Goal: Check status: Check status

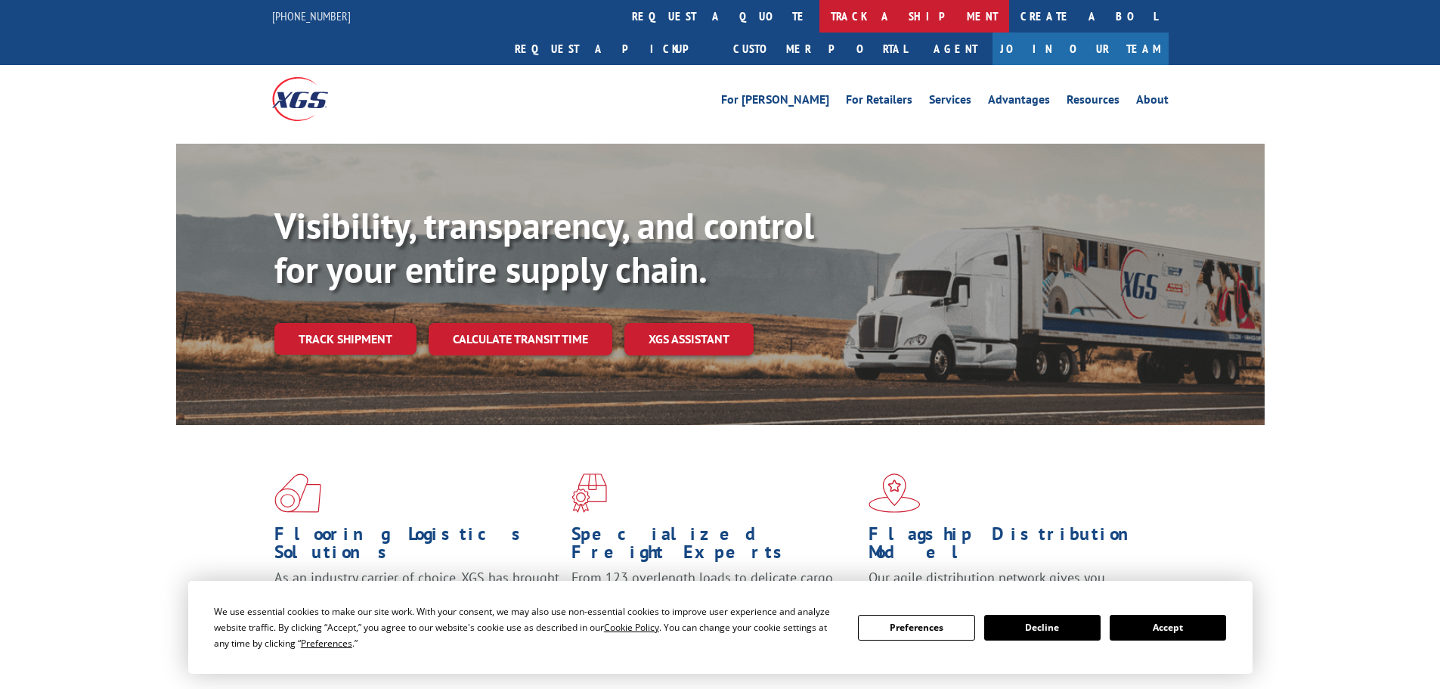
click at [819, 24] on link "track a shipment" at bounding box center [914, 16] width 190 height 33
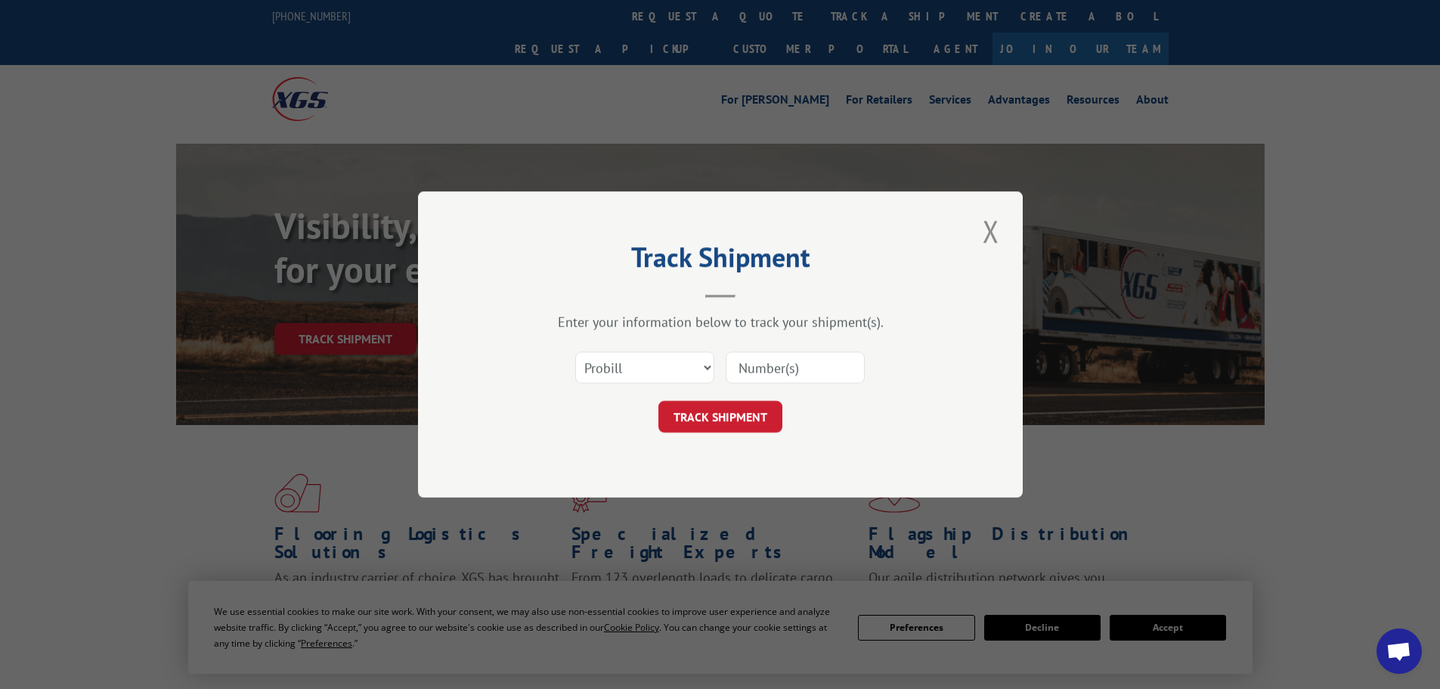
click at [753, 368] on input at bounding box center [795, 368] width 139 height 32
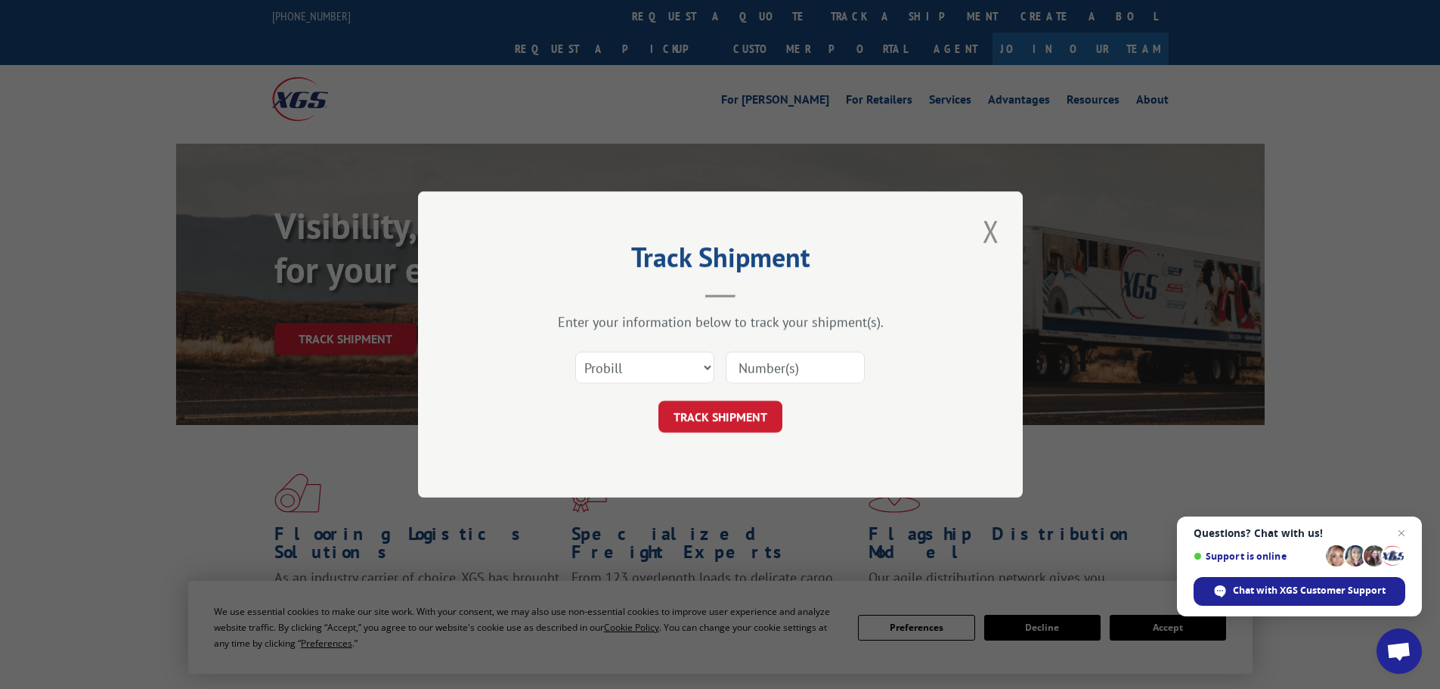
paste input "17257258"
type input "17257258"
click at [724, 421] on button "TRACK SHIPMENT" at bounding box center [720, 417] width 124 height 32
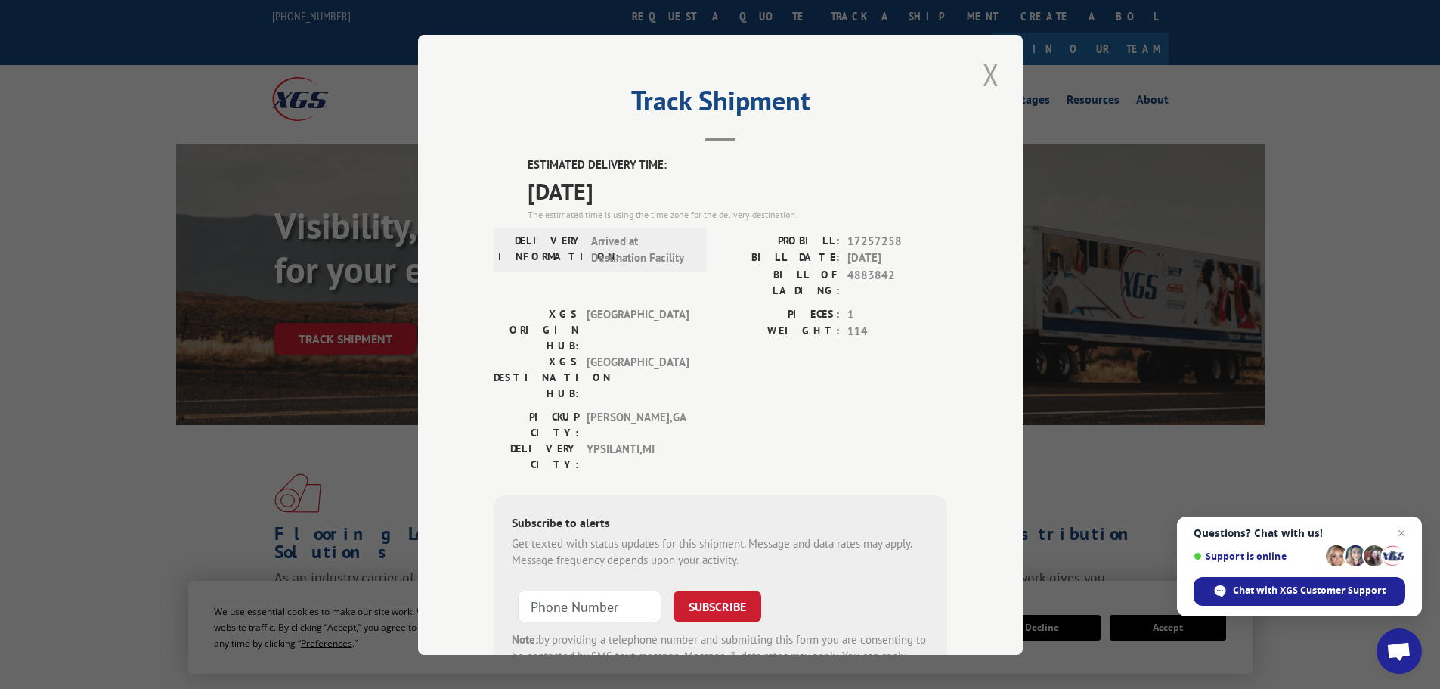
click at [983, 71] on button "Close modal" at bounding box center [991, 75] width 26 height 42
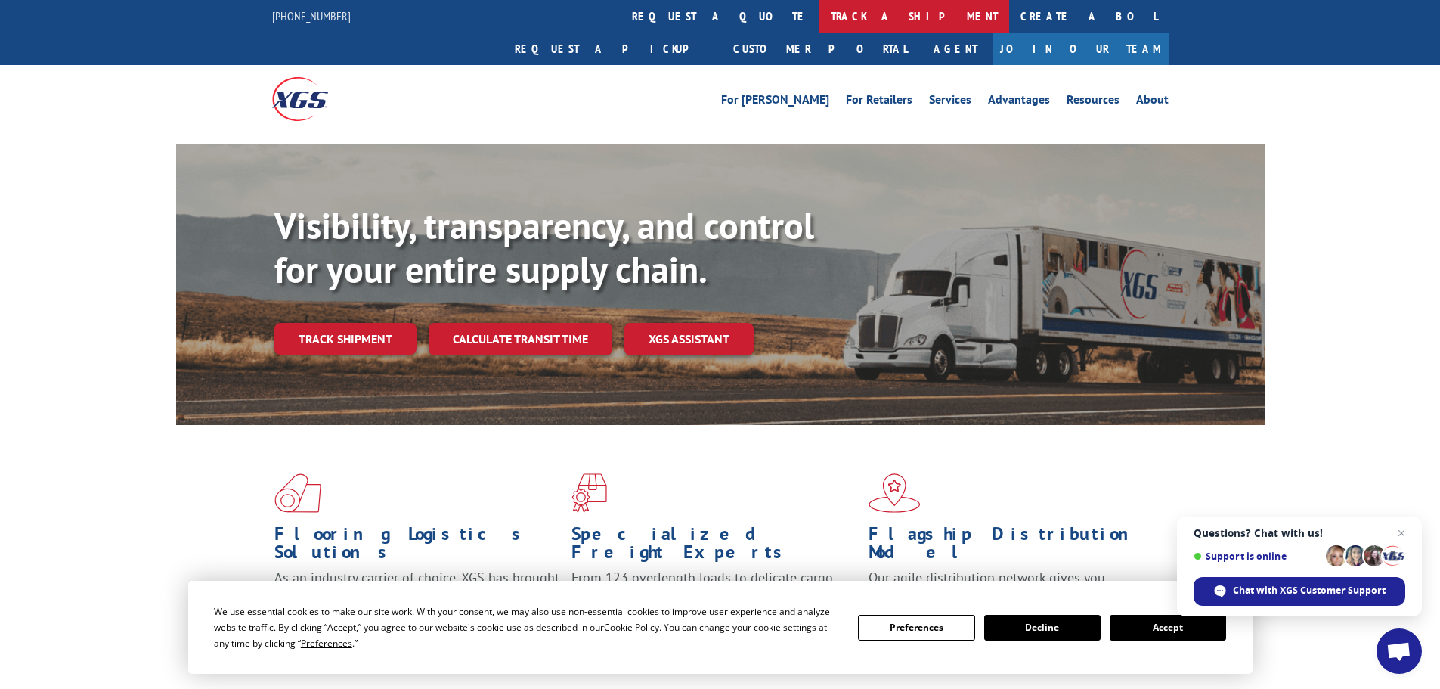
click at [819, 23] on link "track a shipment" at bounding box center [914, 16] width 190 height 33
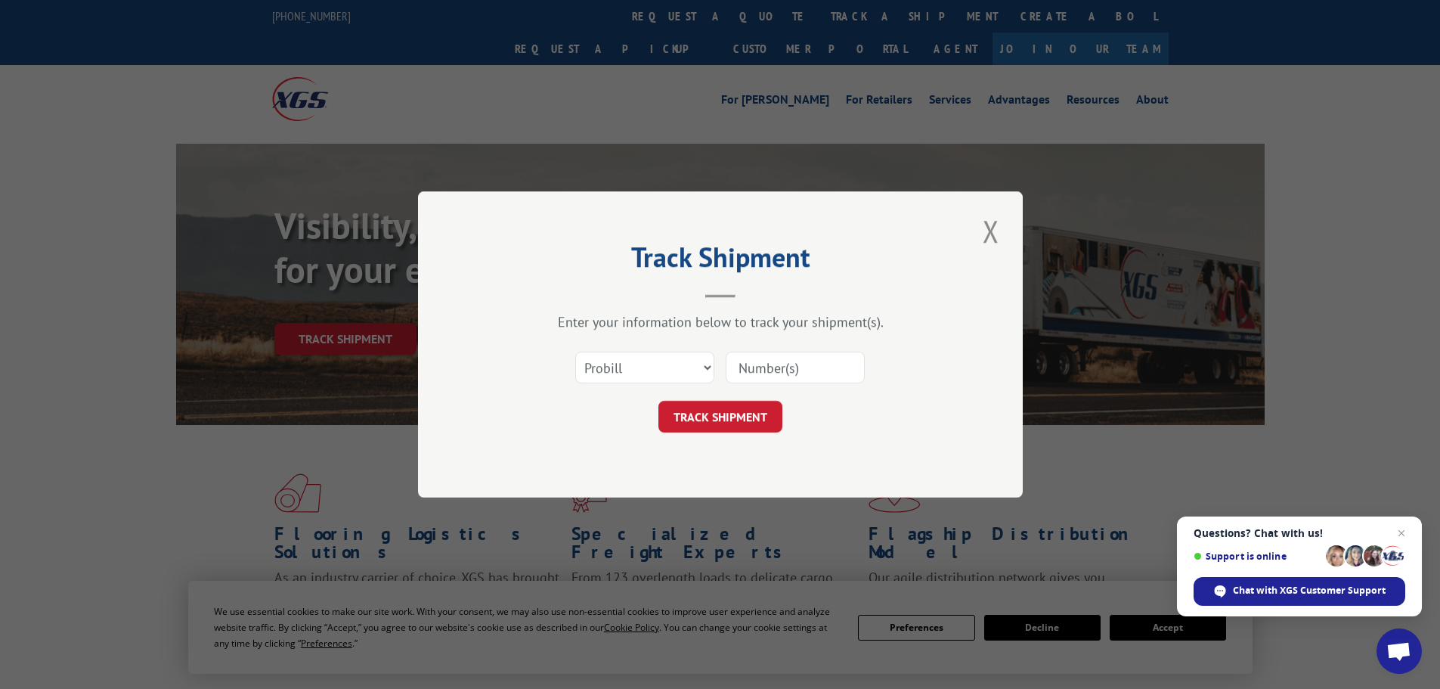
click at [769, 361] on input at bounding box center [795, 368] width 139 height 32
paste input "17538221"
type input "17538221"
drag, startPoint x: 689, startPoint y: 413, endPoint x: 984, endPoint y: 126, distance: 411.6
click at [690, 412] on button "TRACK SHIPMENT" at bounding box center [720, 417] width 124 height 32
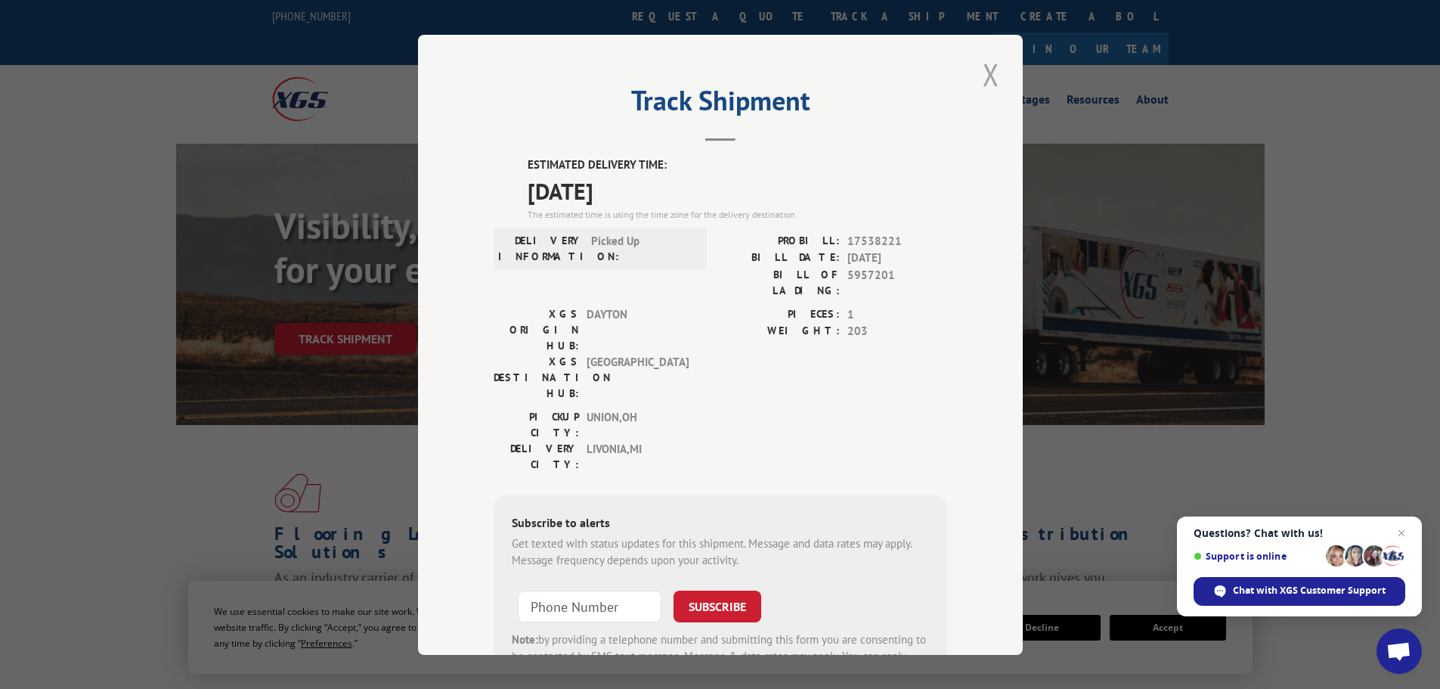
click at [981, 73] on button "Close modal" at bounding box center [991, 75] width 26 height 42
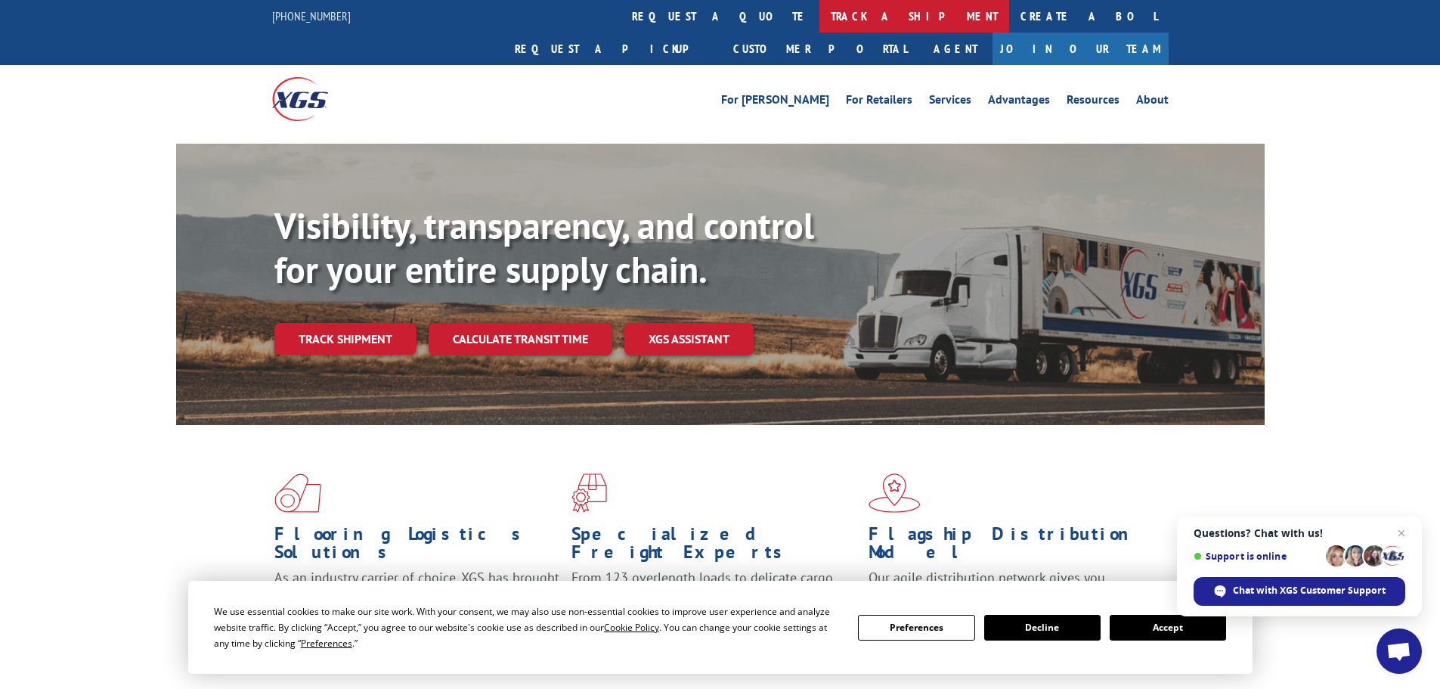
click at [819, 8] on link "track a shipment" at bounding box center [914, 16] width 190 height 33
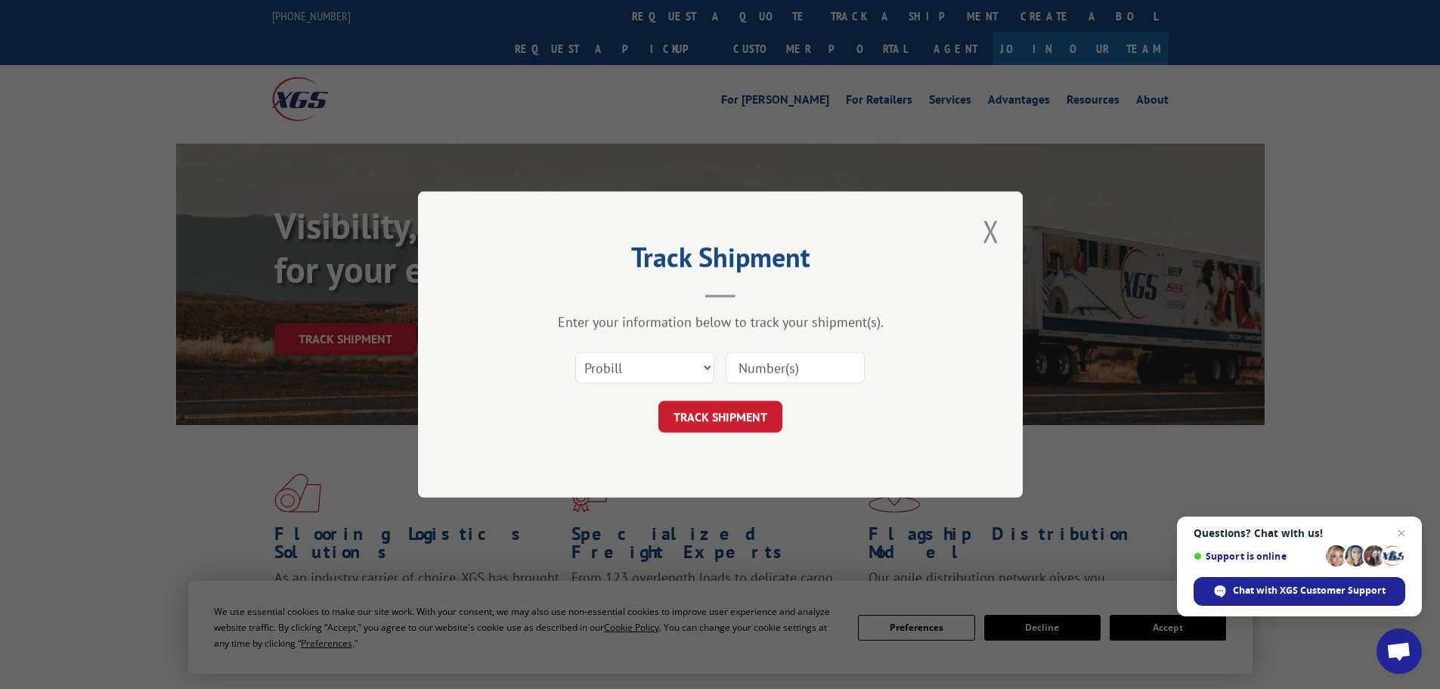
click at [798, 364] on input at bounding box center [795, 368] width 139 height 32
paste input "17308679"
type input "17308679"
click at [690, 420] on button "TRACK SHIPMENT" at bounding box center [720, 417] width 124 height 32
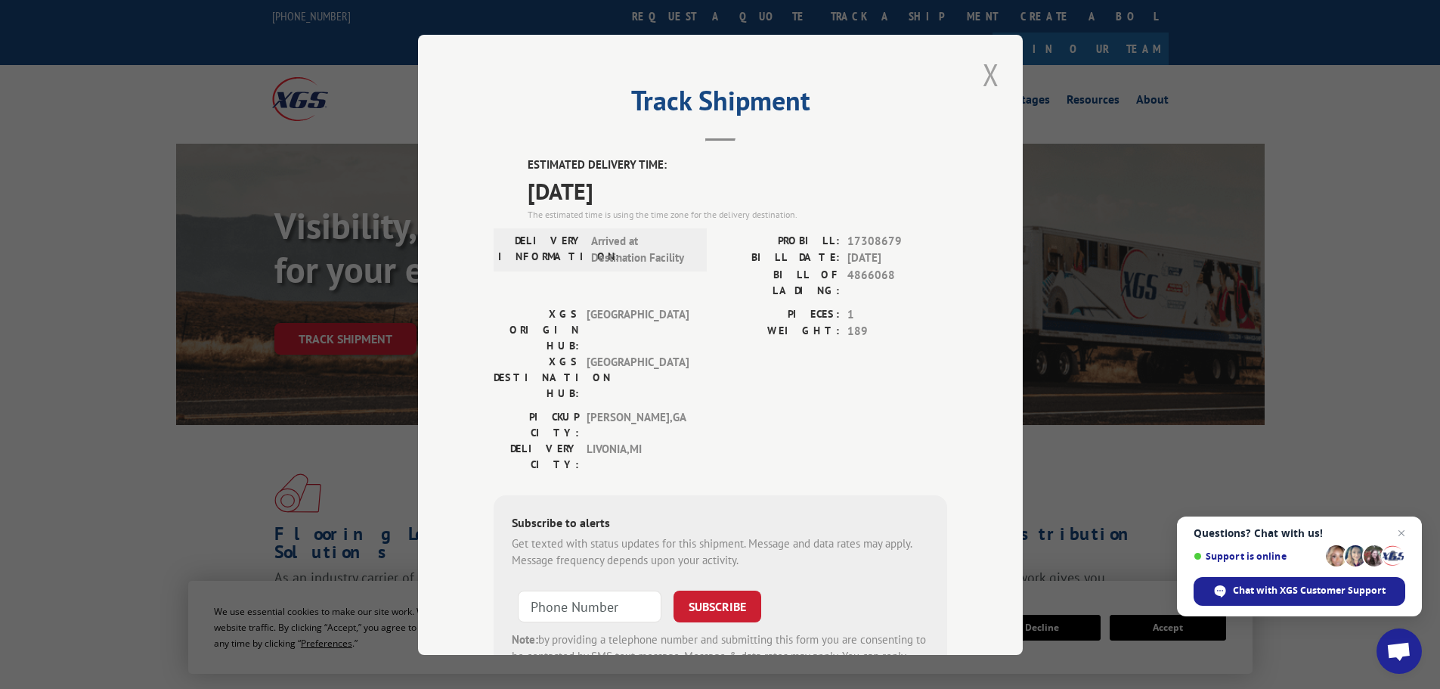
click at [984, 71] on button "Close modal" at bounding box center [991, 75] width 26 height 42
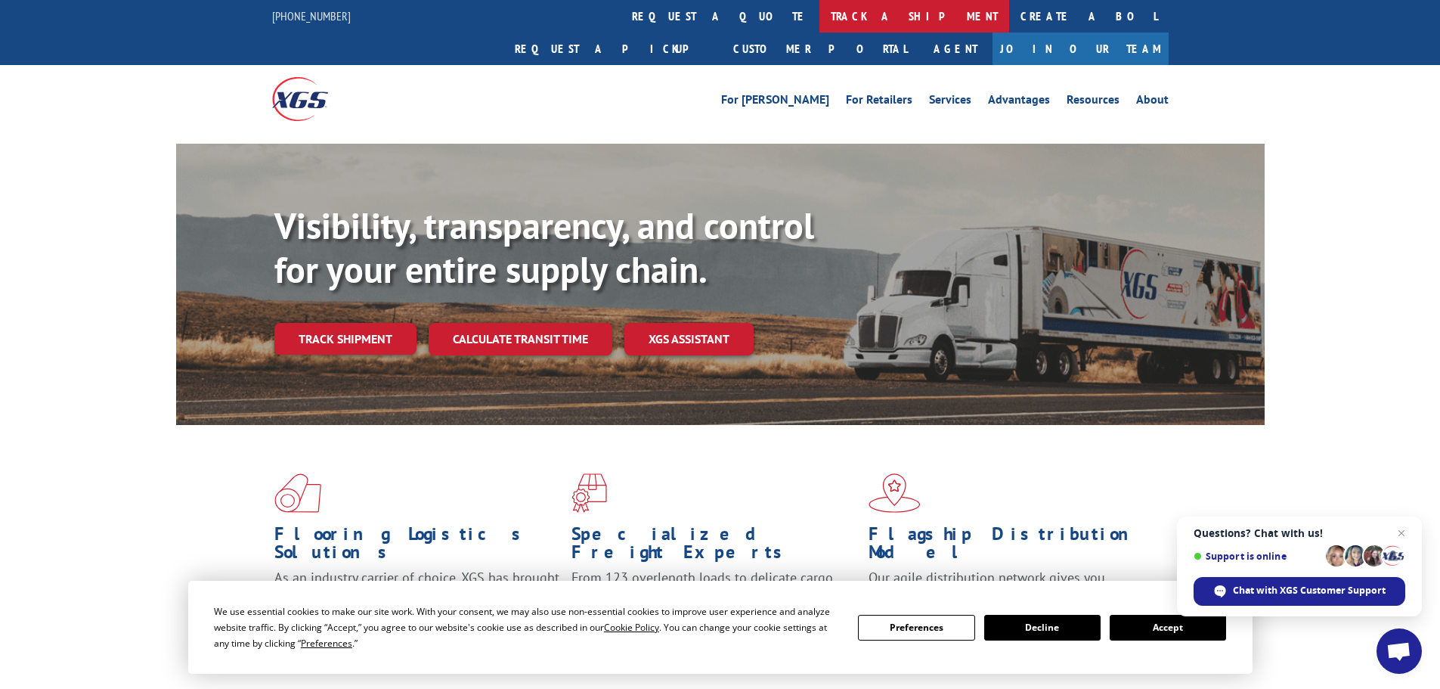
click at [819, 20] on link "track a shipment" at bounding box center [914, 16] width 190 height 33
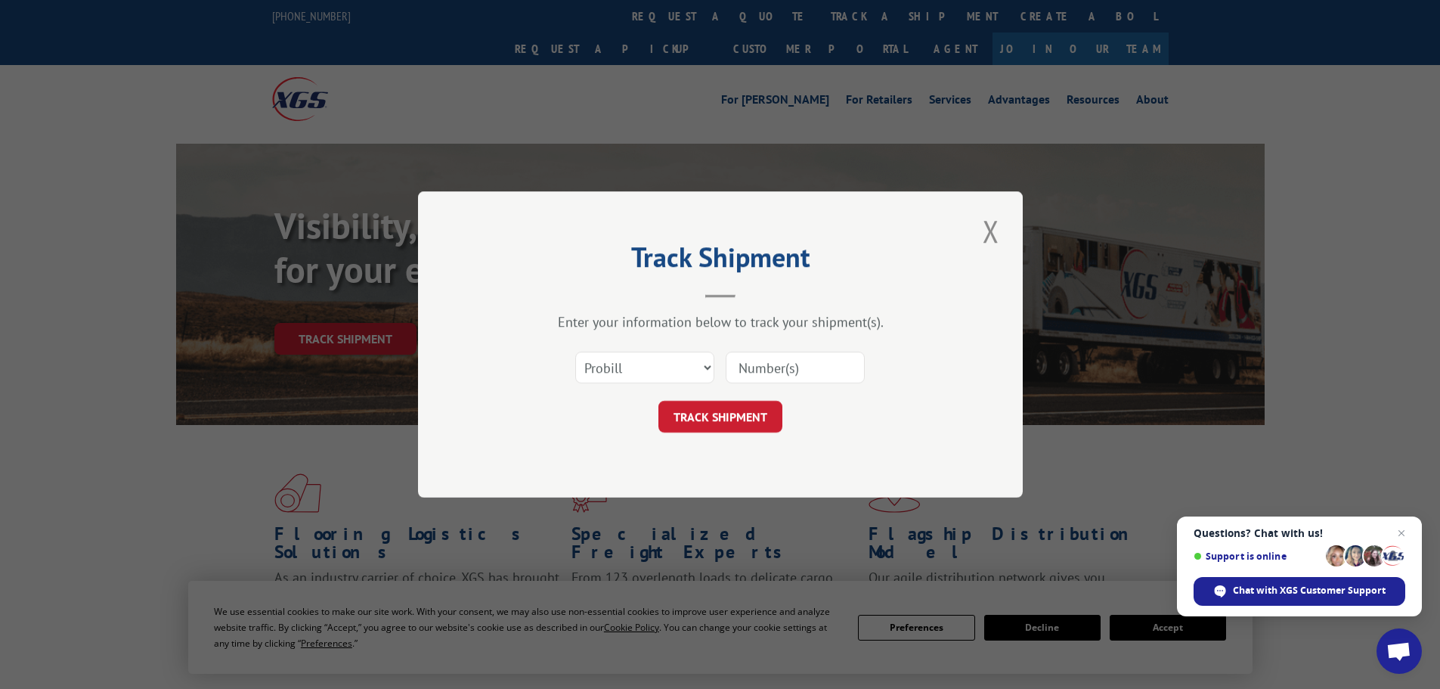
click at [779, 367] on input at bounding box center [795, 368] width 139 height 32
paste input "17308736"
type input "17308736"
drag, startPoint x: 726, startPoint y: 409, endPoint x: 515, endPoint y: 80, distance: 390.7
click at [729, 404] on button "TRACK SHIPMENT" at bounding box center [720, 417] width 124 height 32
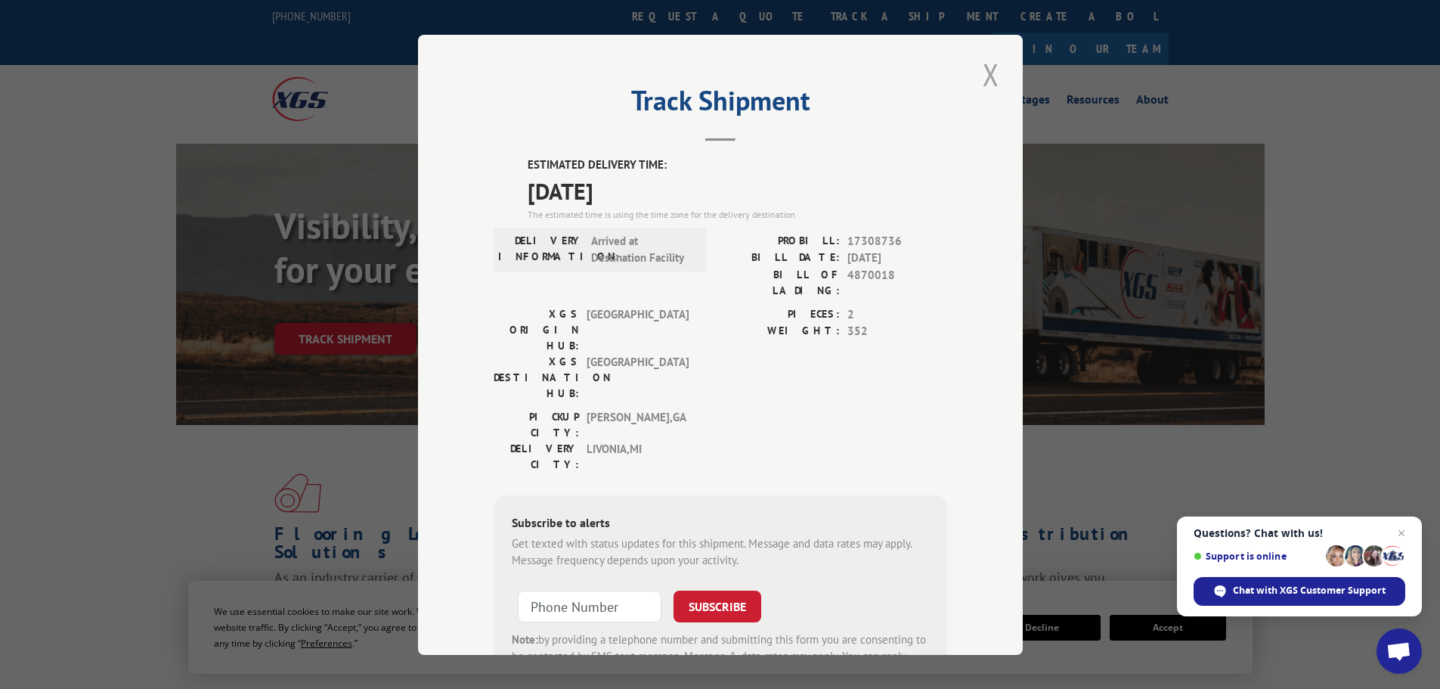
click at [987, 74] on button "Close modal" at bounding box center [991, 75] width 26 height 42
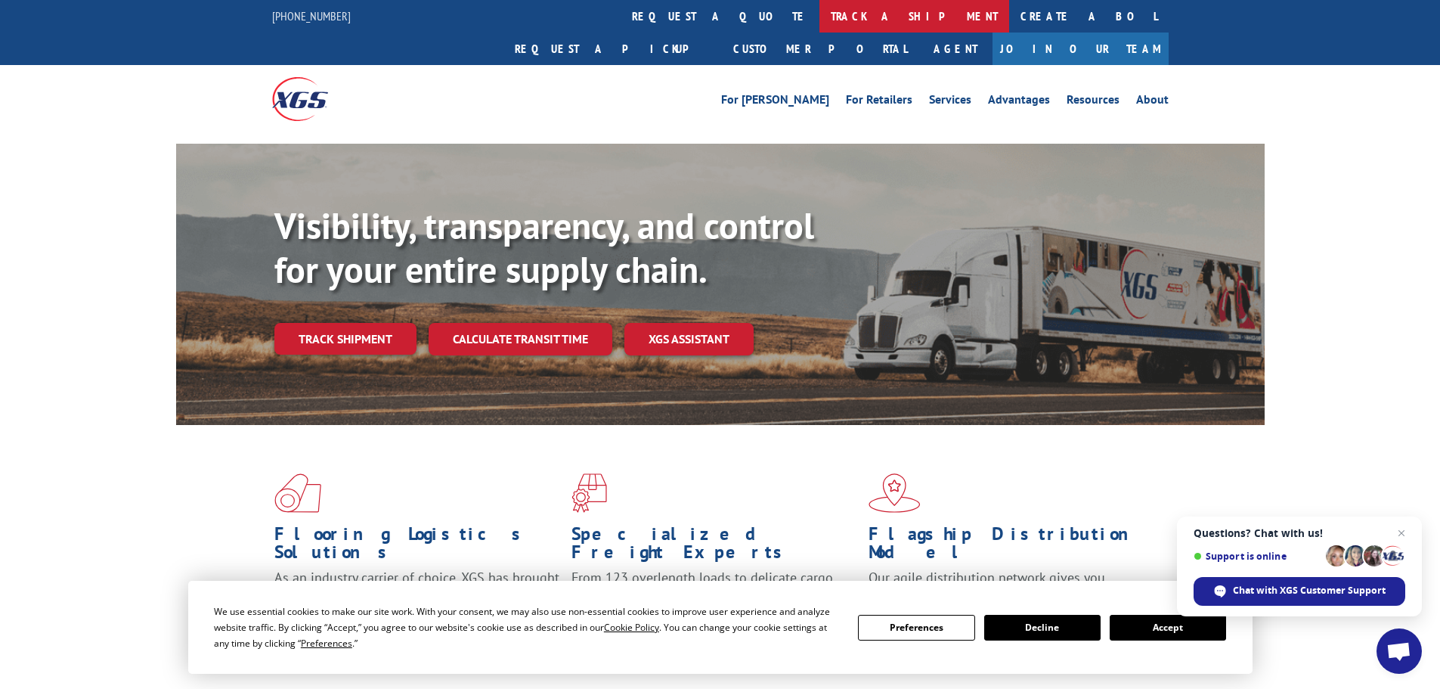
click at [819, 21] on link "track a shipment" at bounding box center [914, 16] width 190 height 33
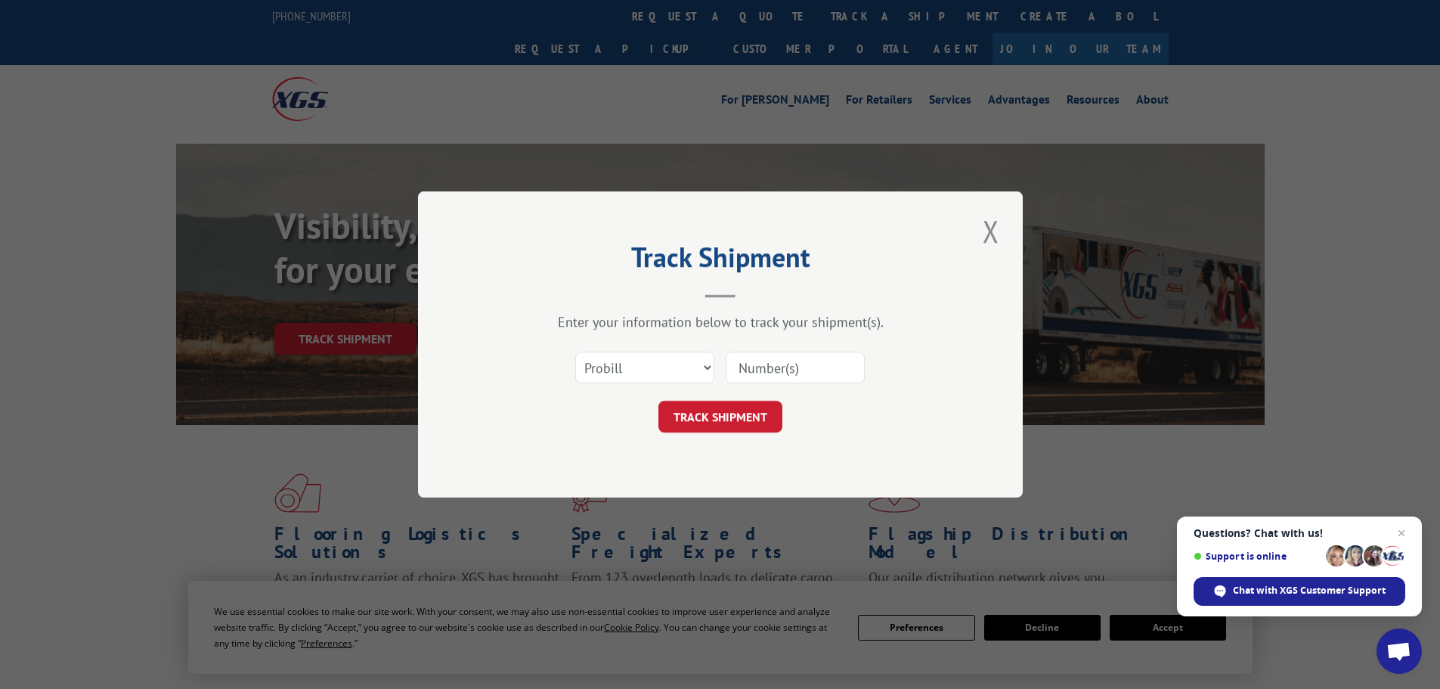
click at [782, 368] on input at bounding box center [795, 368] width 139 height 32
paste input "17153302"
type input "17153302"
click at [720, 419] on button "TRACK SHIPMENT" at bounding box center [720, 417] width 124 height 32
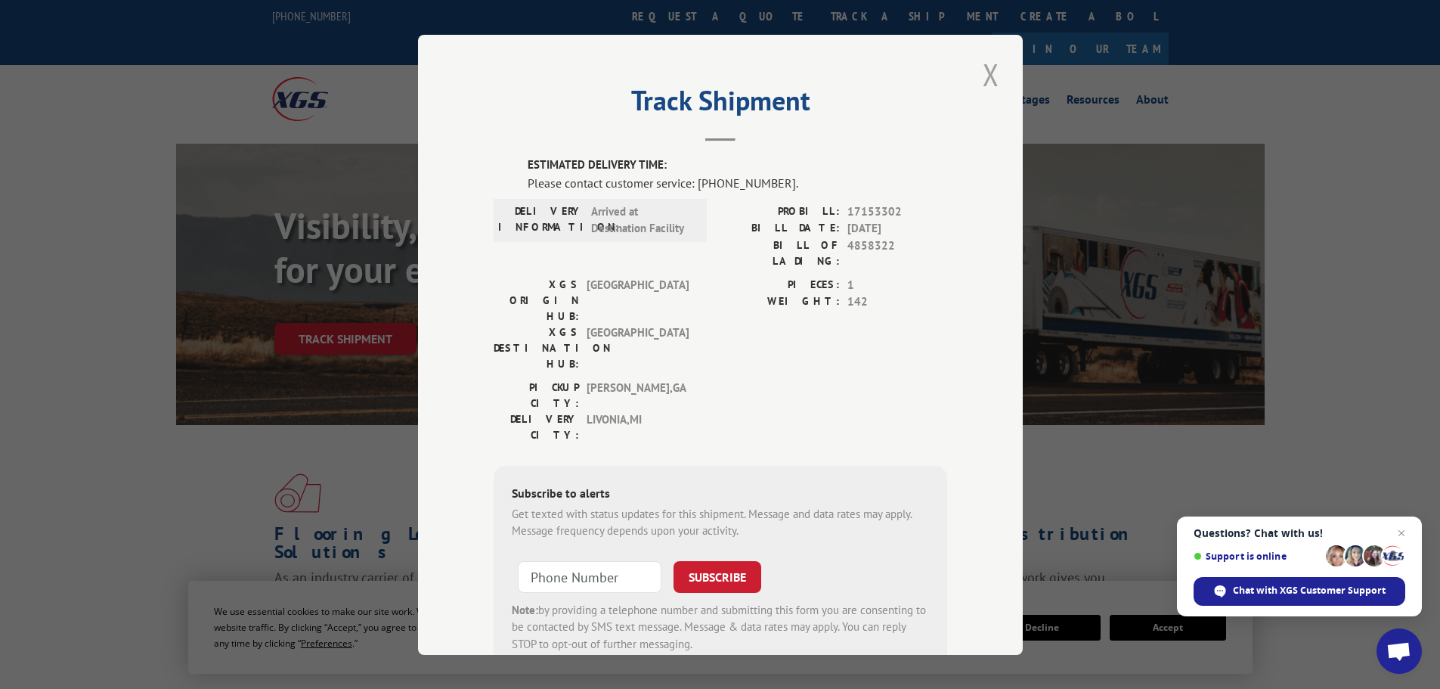
click at [988, 70] on button "Close modal" at bounding box center [991, 75] width 26 height 42
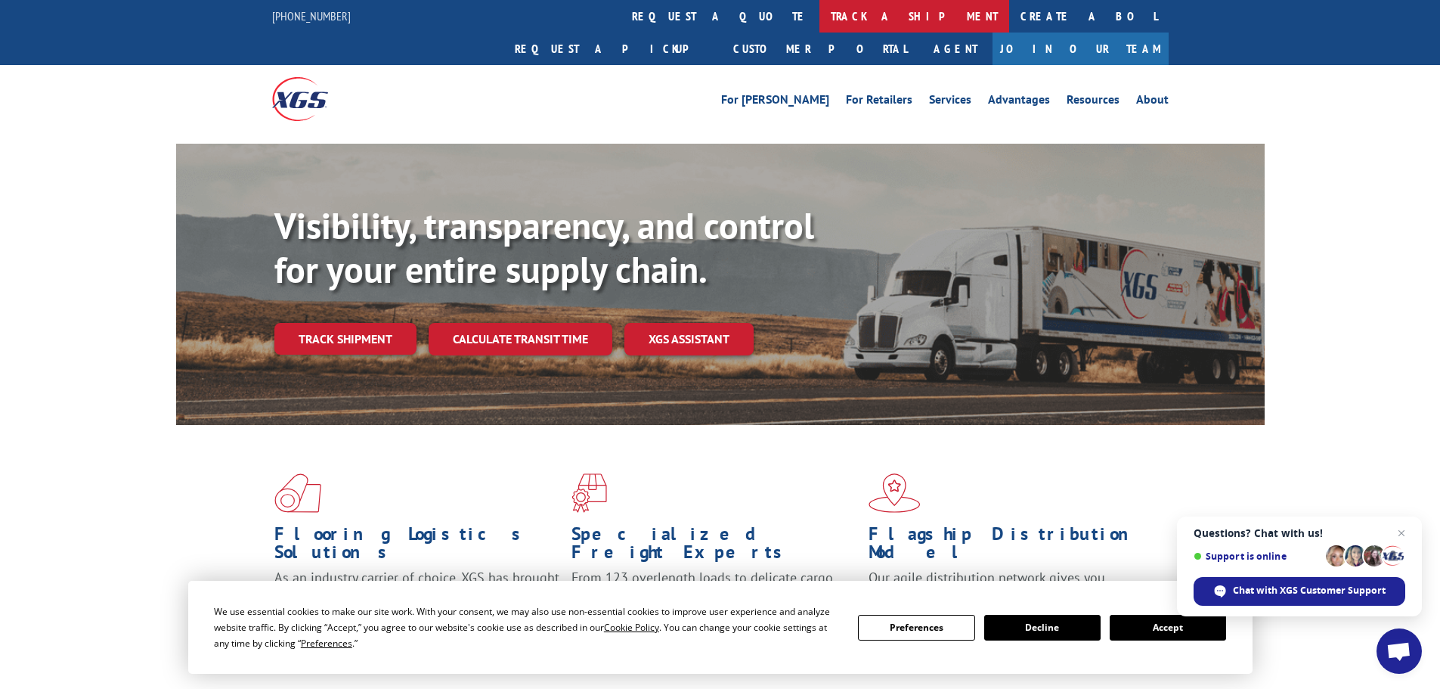
click at [819, 22] on link "track a shipment" at bounding box center [914, 16] width 190 height 33
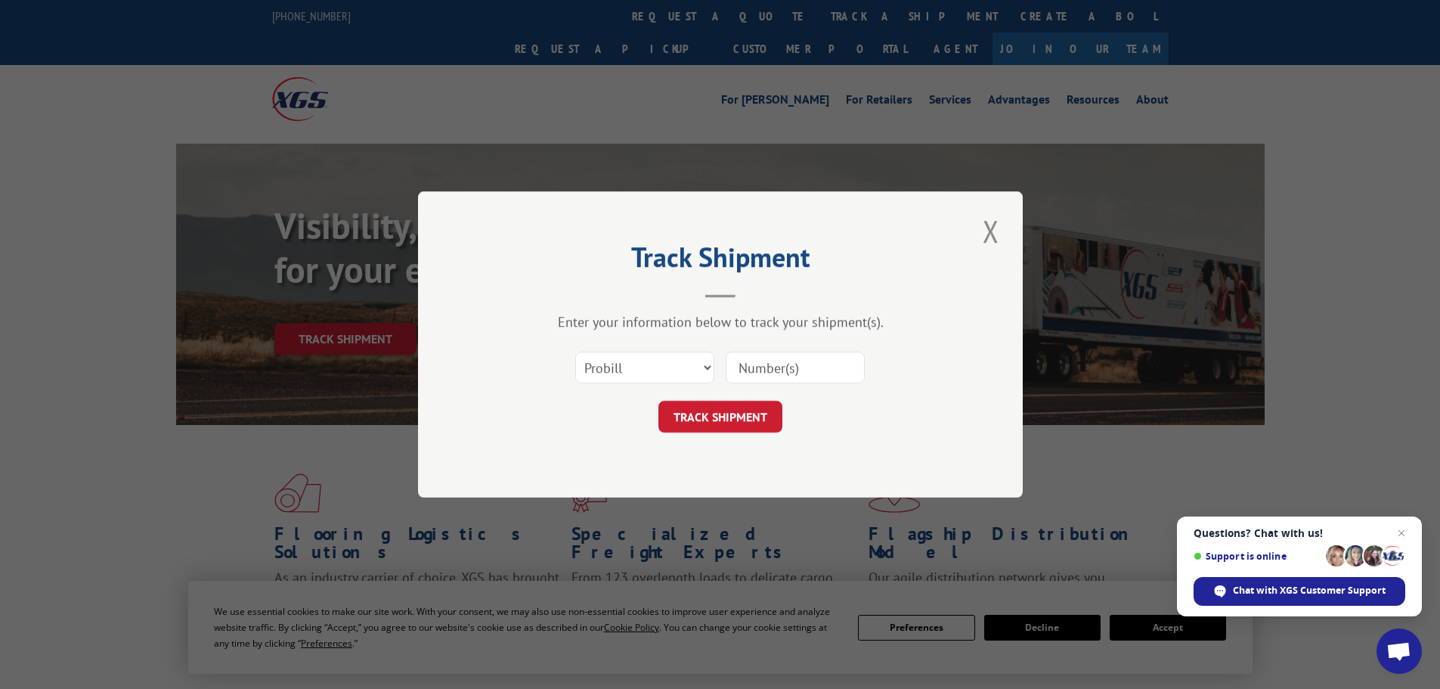
click at [784, 370] on input at bounding box center [795, 368] width 139 height 32
paste input "17153384"
type input "17153384"
click at [731, 419] on button "TRACK SHIPMENT" at bounding box center [720, 417] width 124 height 32
